Goal: Transaction & Acquisition: Purchase product/service

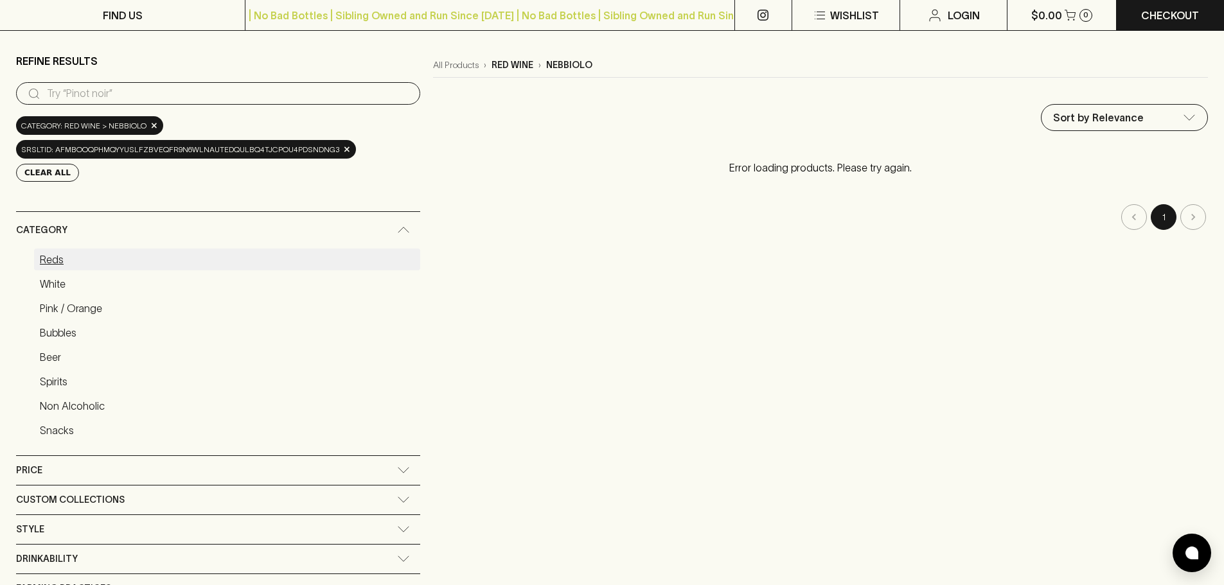
scroll to position [64, 0]
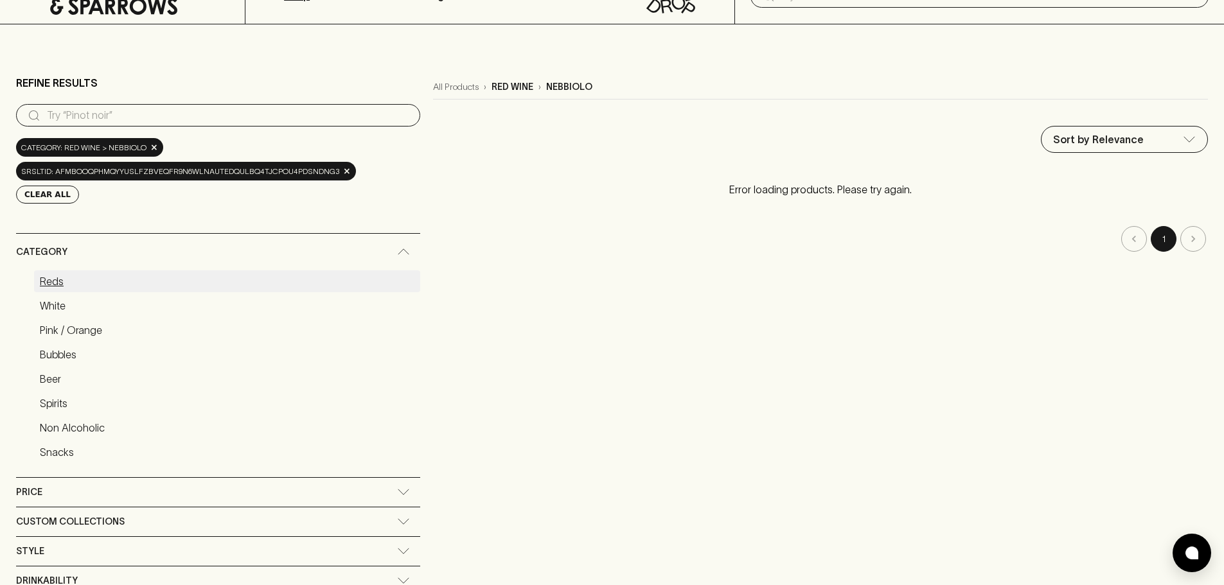
click at [75, 270] on link "Reds" at bounding box center [227, 281] width 386 height 22
click at [343, 173] on span "×" at bounding box center [347, 170] width 8 height 13
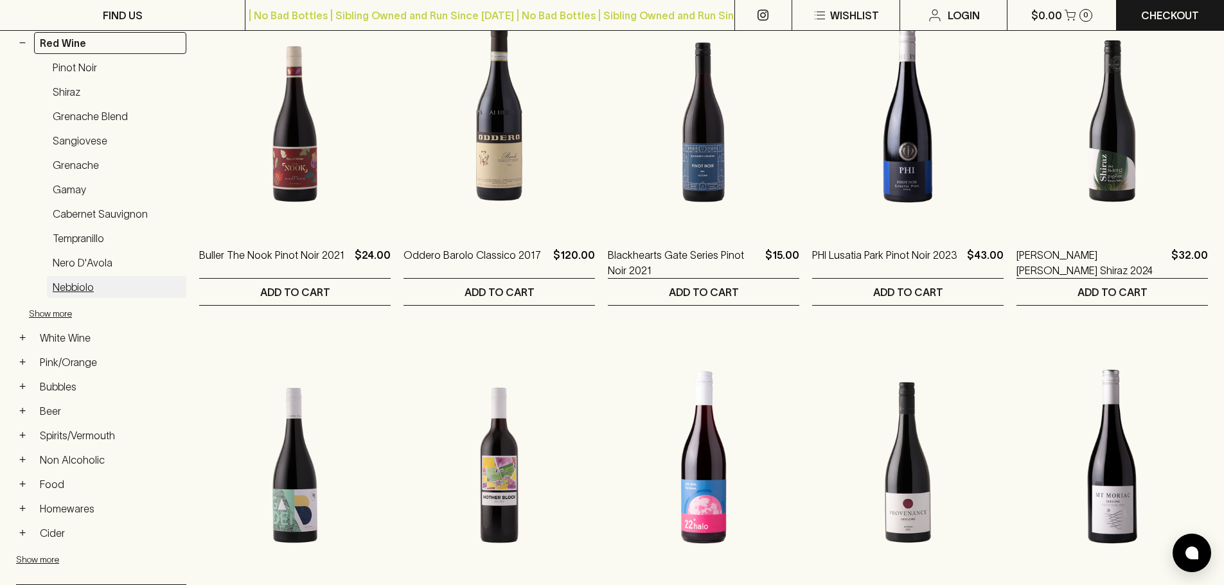
scroll to position [257, 0]
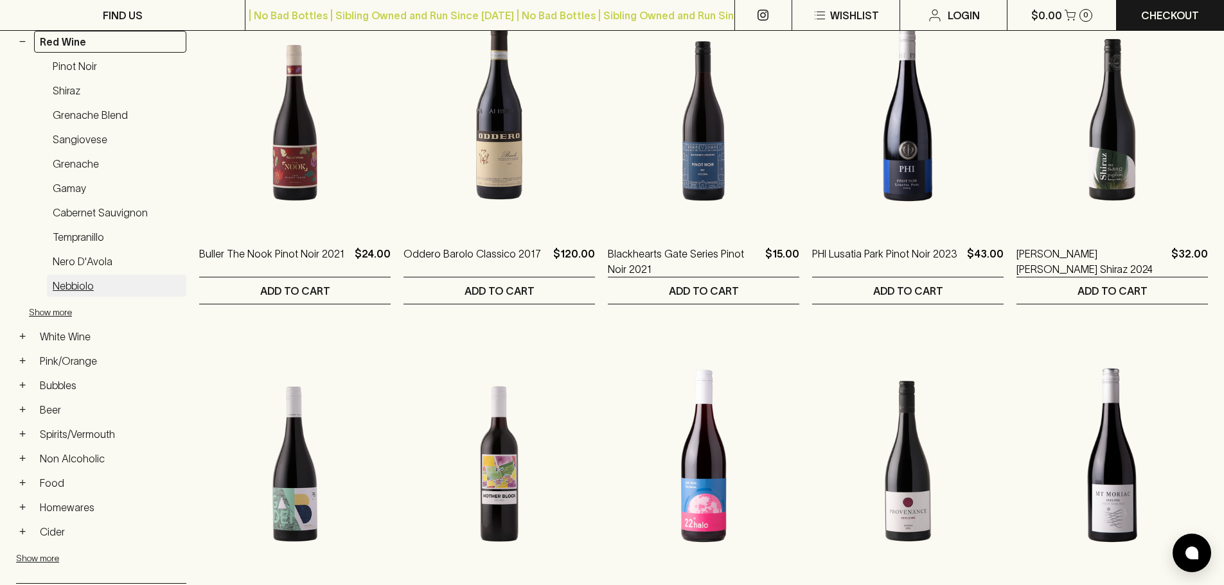
click at [82, 287] on link "Nebbiolo" at bounding box center [116, 286] width 139 height 22
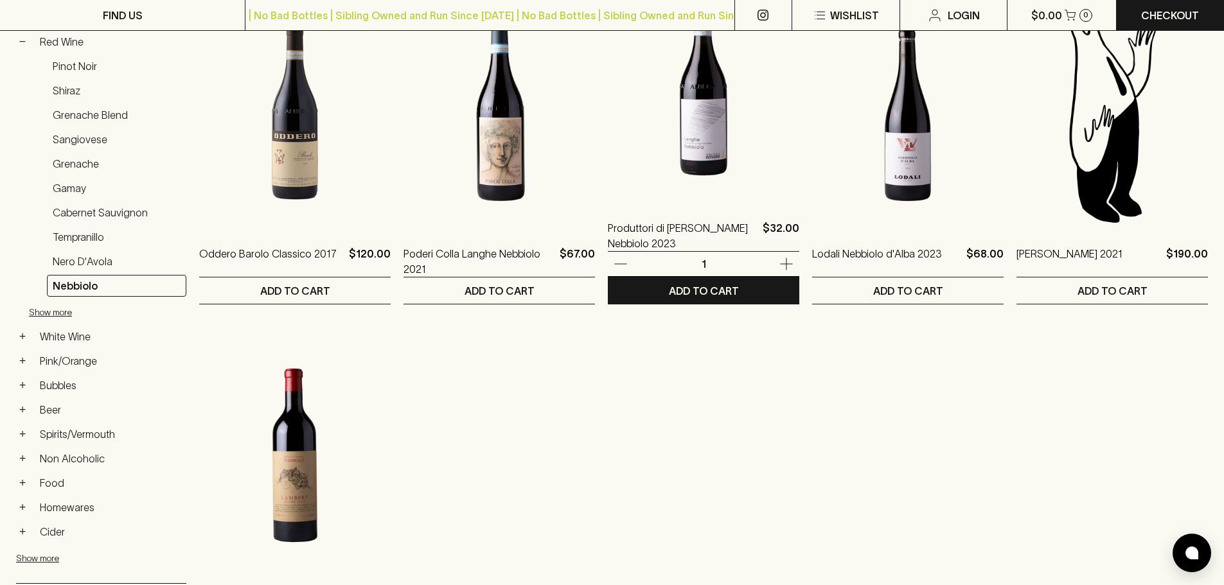
click at [703, 125] on img at bounding box center [703, 88] width 191 height 225
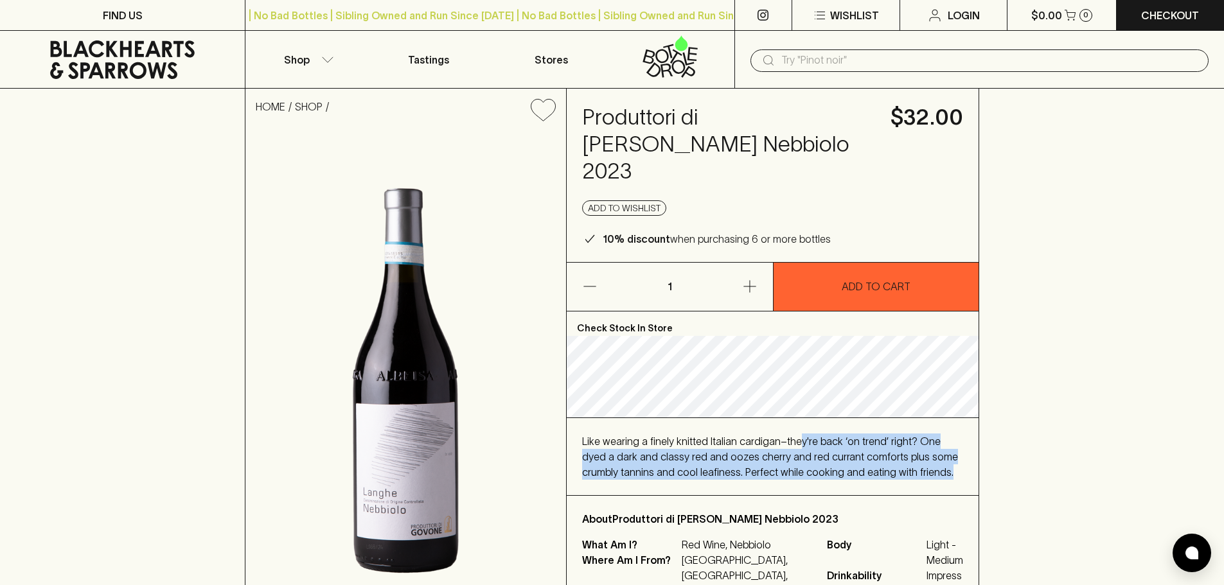
drag, startPoint x: 797, startPoint y: 409, endPoint x: 940, endPoint y: 448, distance: 148.1
click at [940, 448] on div "Like wearing a finely knitted Italian cardigan–they're back ‘on trend’ right? O…" at bounding box center [773, 456] width 412 height 77
click at [940, 450] on div "Like wearing a finely knitted Italian cardigan–they're back ‘on trend’ right? O…" at bounding box center [772, 457] width 381 height 46
click at [930, 380] on div "Check Stock In Store Like wearing a finely knitted Italian cardigan–they're bac…" at bounding box center [773, 471] width 412 height 318
click at [903, 434] on div "Like wearing a finely knitted Italian cardigan–they're back ‘on trend’ right? O…" at bounding box center [772, 457] width 381 height 46
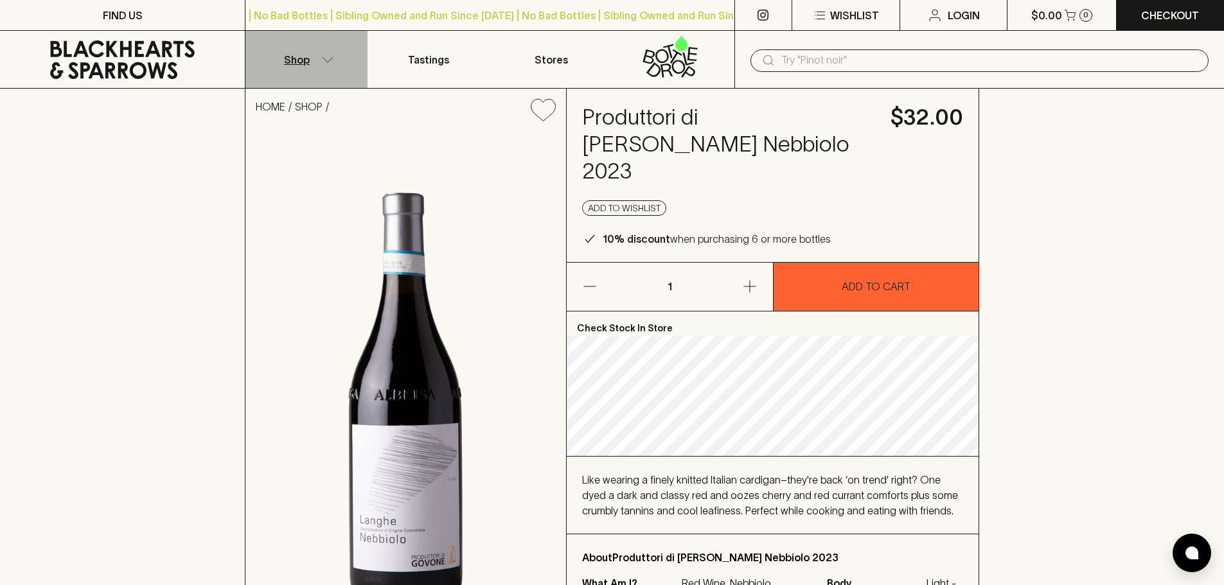
click at [331, 64] on button "Shop" at bounding box center [306, 59] width 122 height 57
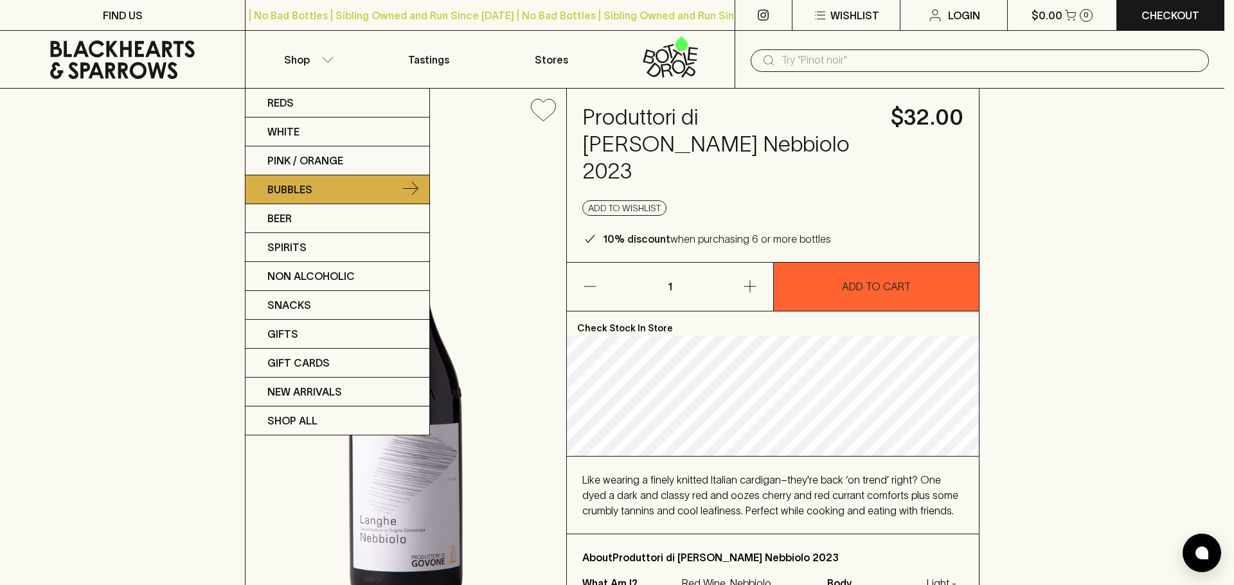
click at [302, 195] on p "Bubbles" at bounding box center [289, 189] width 45 height 15
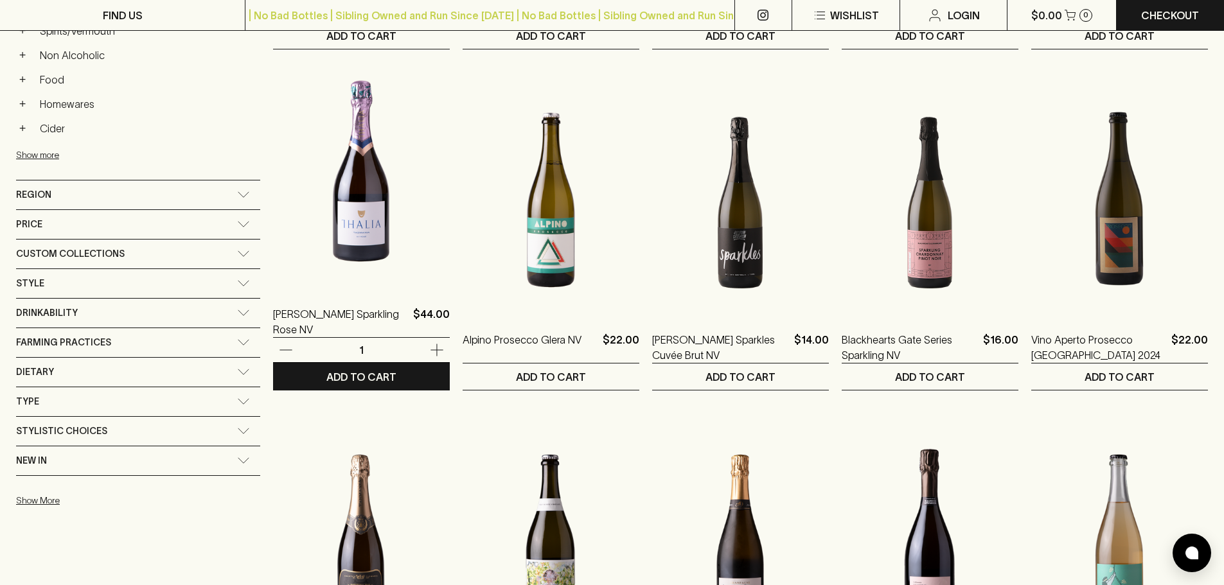
scroll to position [514, 0]
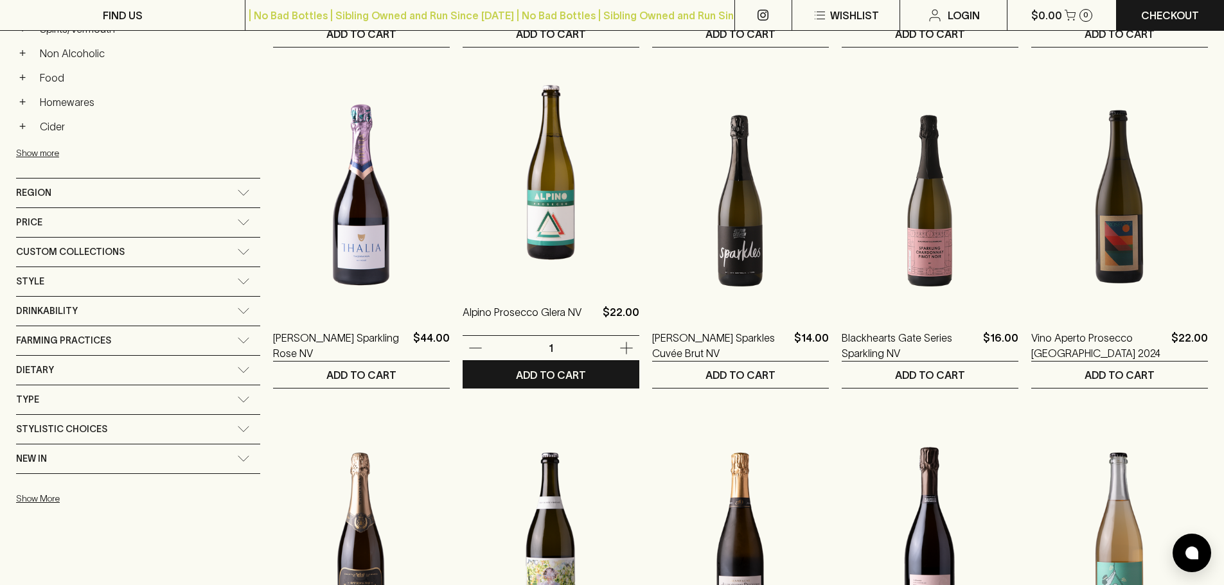
click at [463, 210] on img at bounding box center [551, 172] width 177 height 225
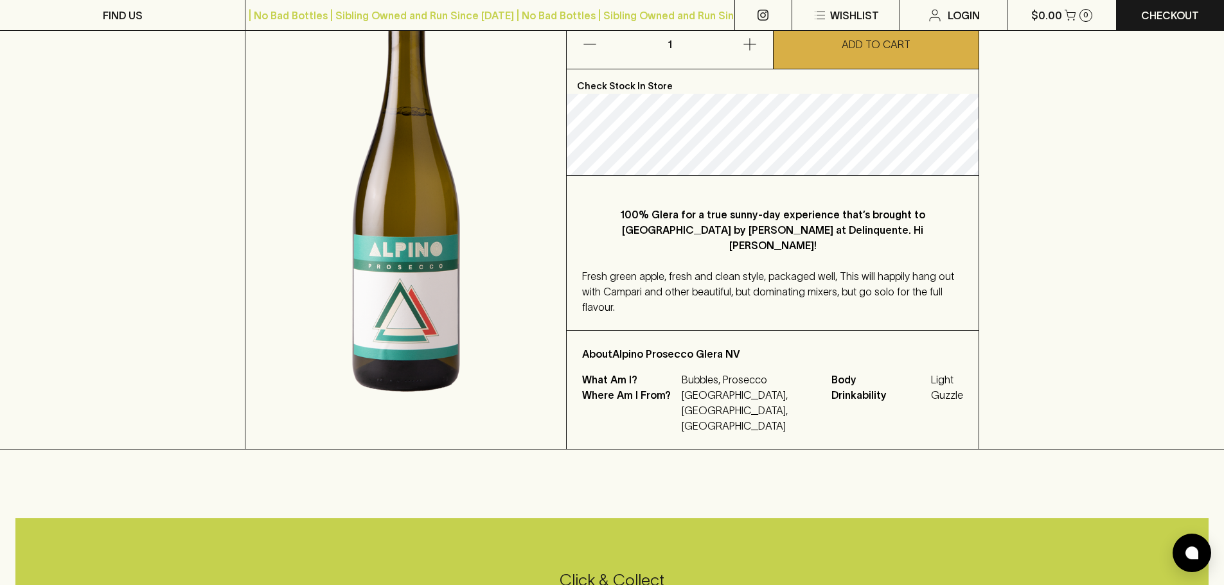
scroll to position [193, 0]
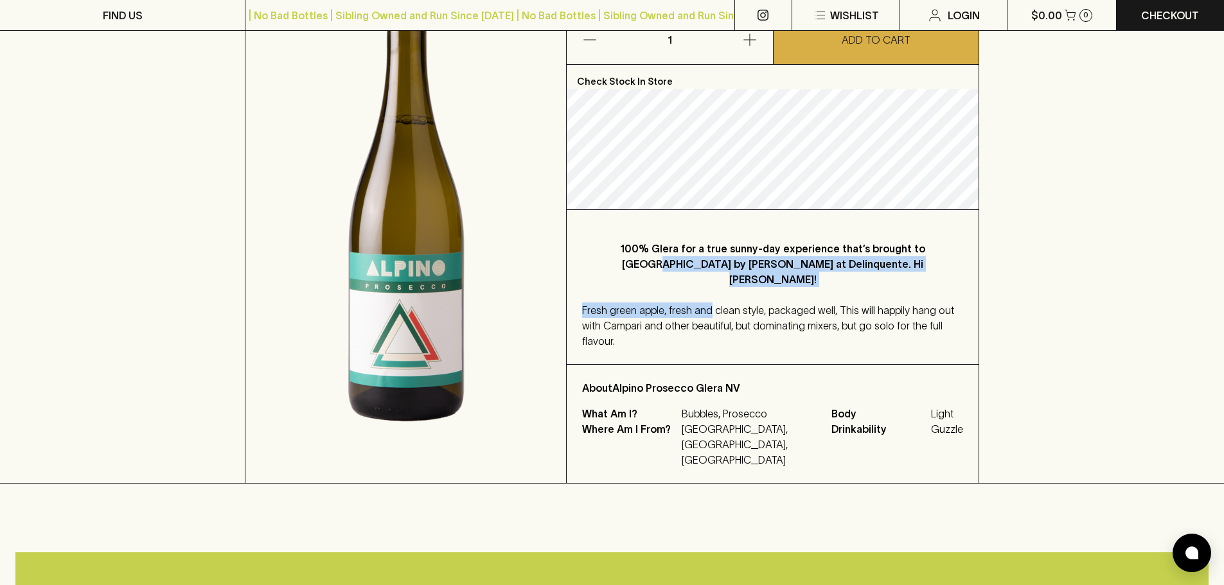
drag, startPoint x: 691, startPoint y: 261, endPoint x: 709, endPoint y: 293, distance: 36.3
click at [709, 293] on div "100% Glera for a true sunny-day experience that’s brought to [GEOGRAPHIC_DATA] …" at bounding box center [773, 287] width 412 height 154
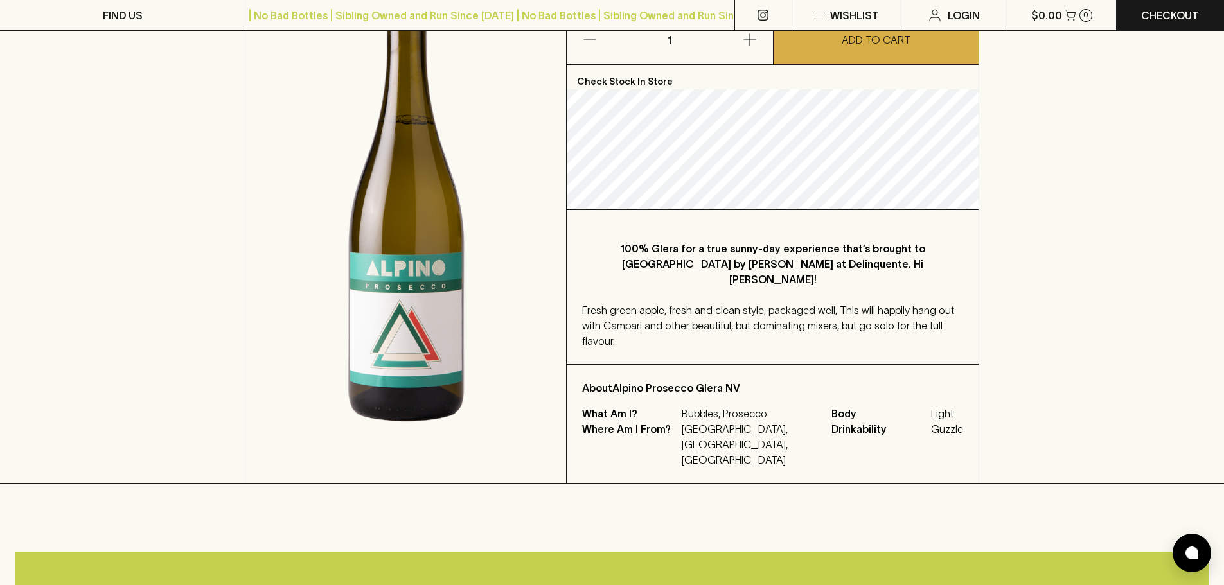
click at [712, 303] on div "Fresh green apple, fresh and clean style, packaged well, This will happily hang…" at bounding box center [772, 326] width 381 height 46
click at [80, 217] on div "HOME SHOP Alpino Prosecco Glera NV $22.00 Add to wishlist 10% discount when pur…" at bounding box center [612, 190] width 1224 height 588
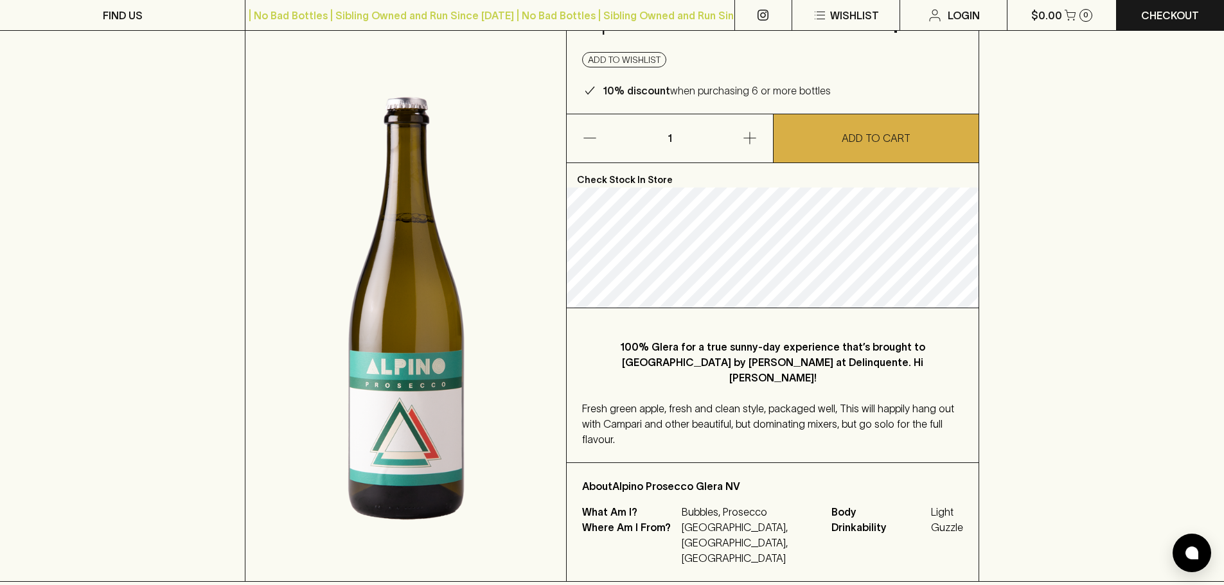
scroll to position [0, 0]
